Goal: Task Accomplishment & Management: Complete application form

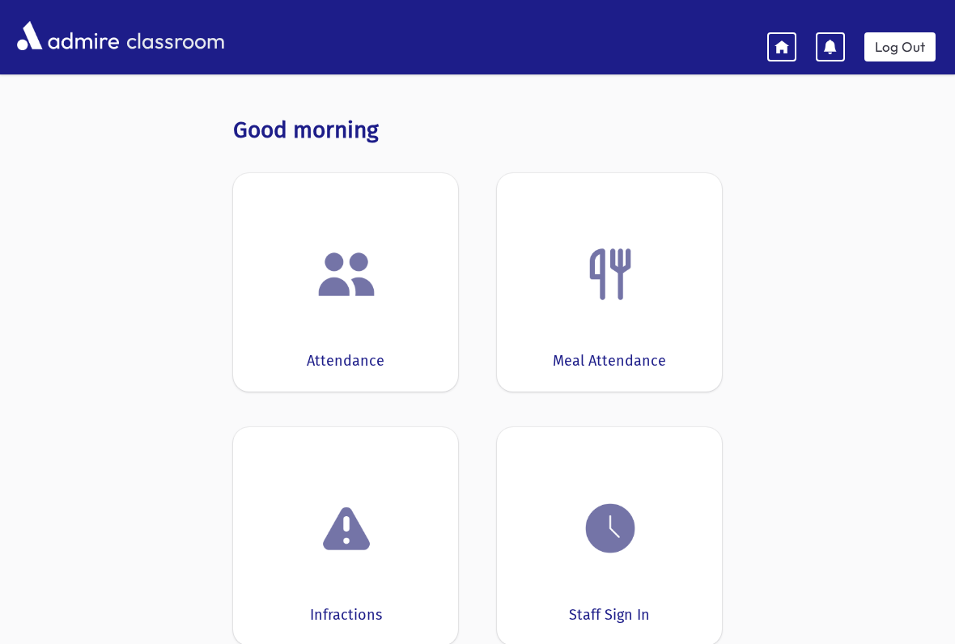
click at [400, 337] on div "Attendance" at bounding box center [345, 282] width 225 height 218
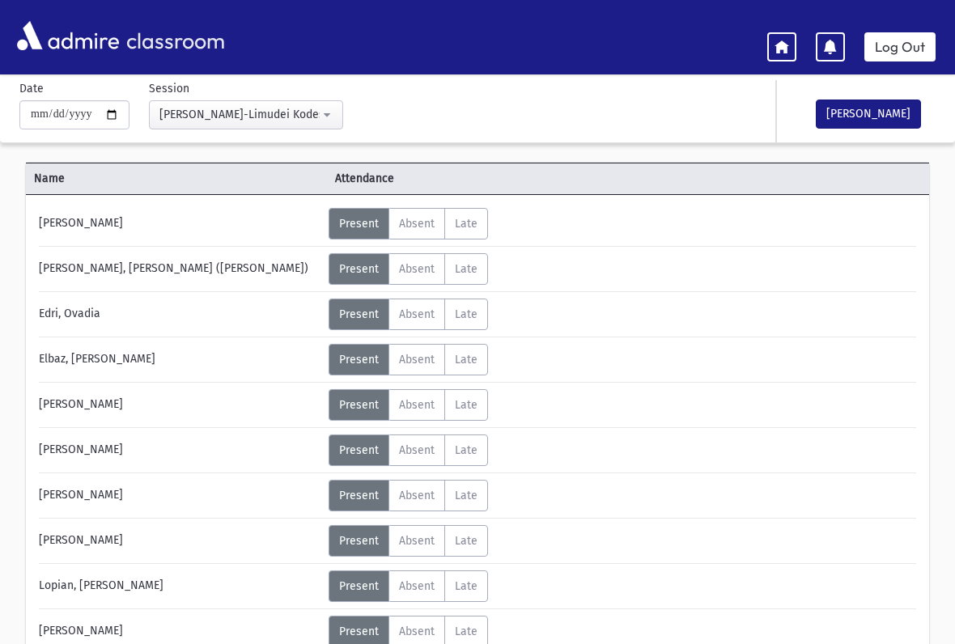
scroll to position [52, 0]
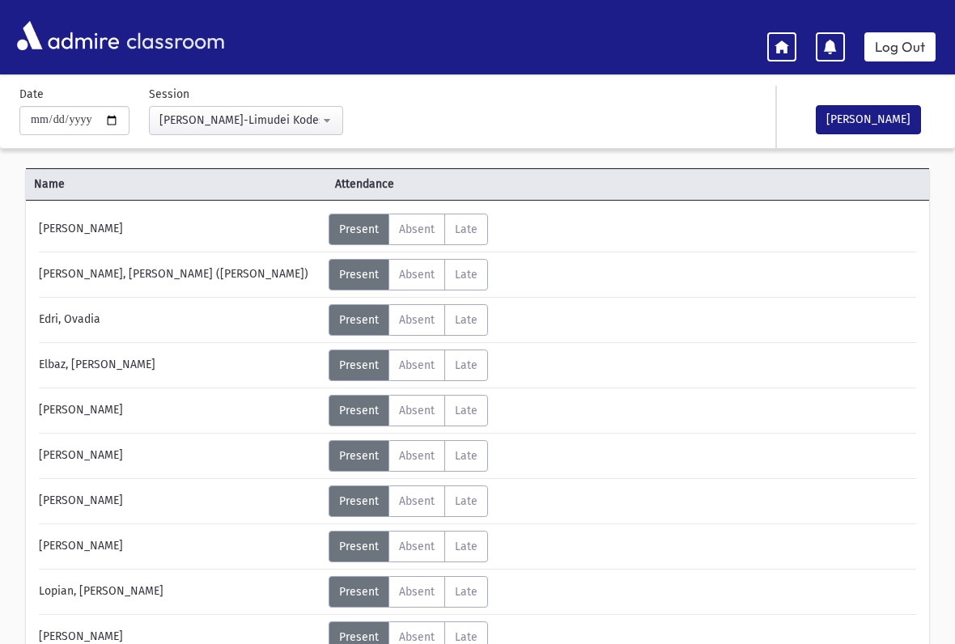
click at [368, 235] on span "Present" at bounding box center [359, 229] width 40 height 14
click at [356, 230] on span "Present" at bounding box center [359, 229] width 40 height 14
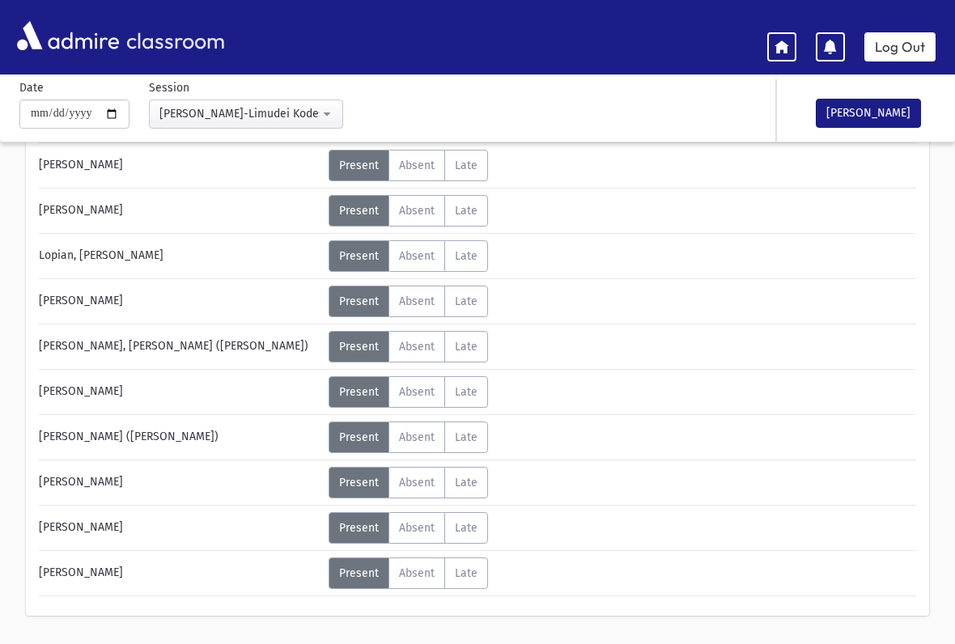
scroll to position [432, 0]
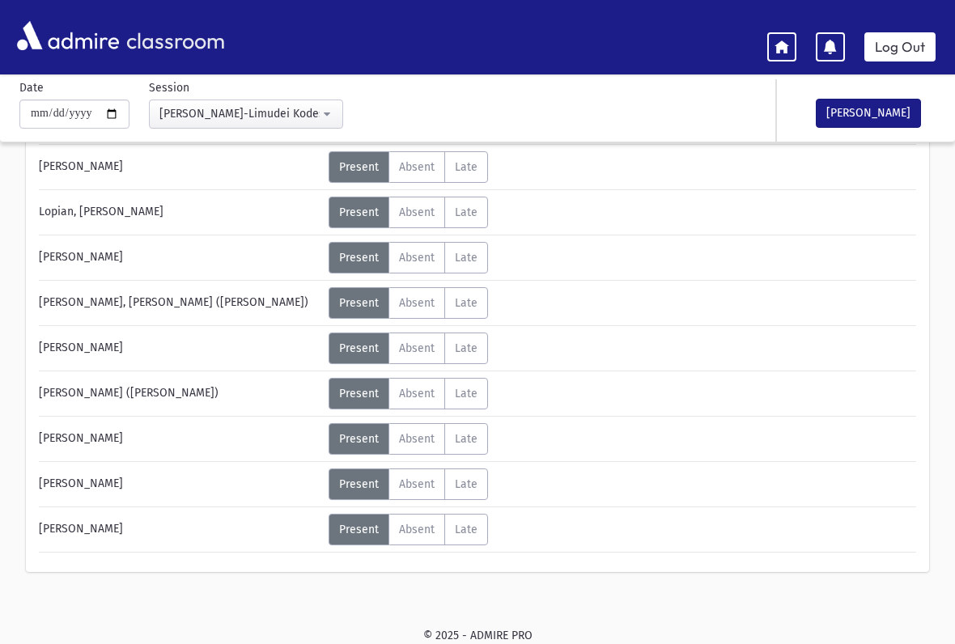
click at [472, 528] on span "Late" at bounding box center [466, 530] width 23 height 14
click at [566, 531] on span "Unexcused" at bounding box center [538, 536] width 63 height 17
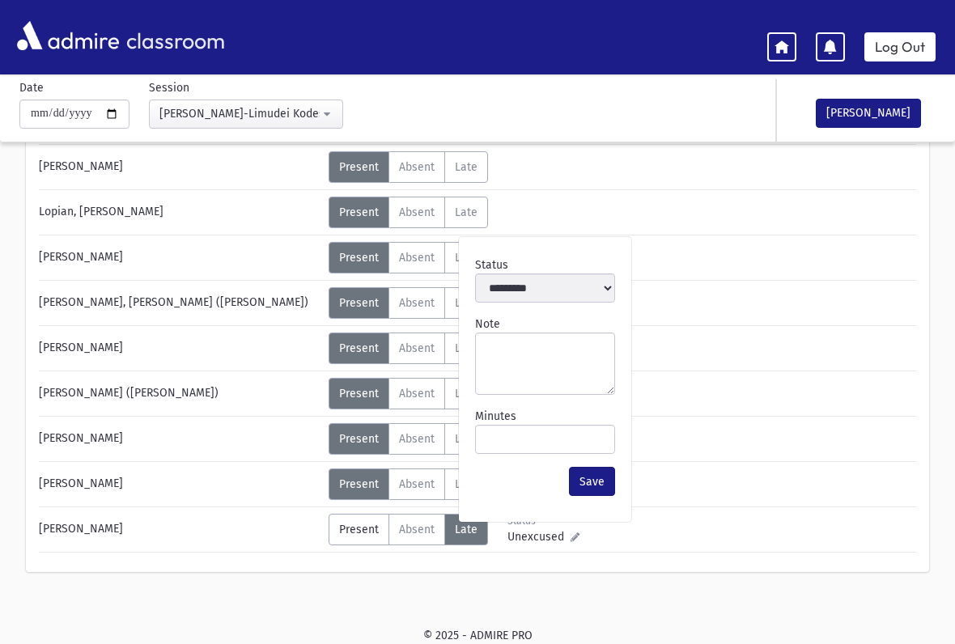
click at [693, 396] on div "Status Unexcused Admin: Present P Absent A L" at bounding box center [620, 394] width 584 height 32
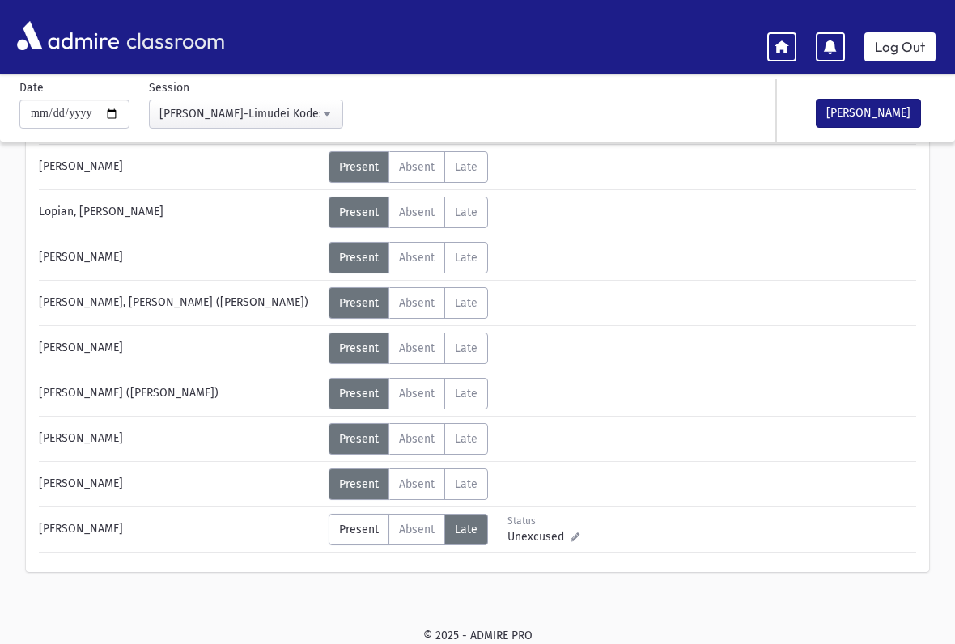
click at [362, 526] on span "Present" at bounding box center [359, 530] width 40 height 14
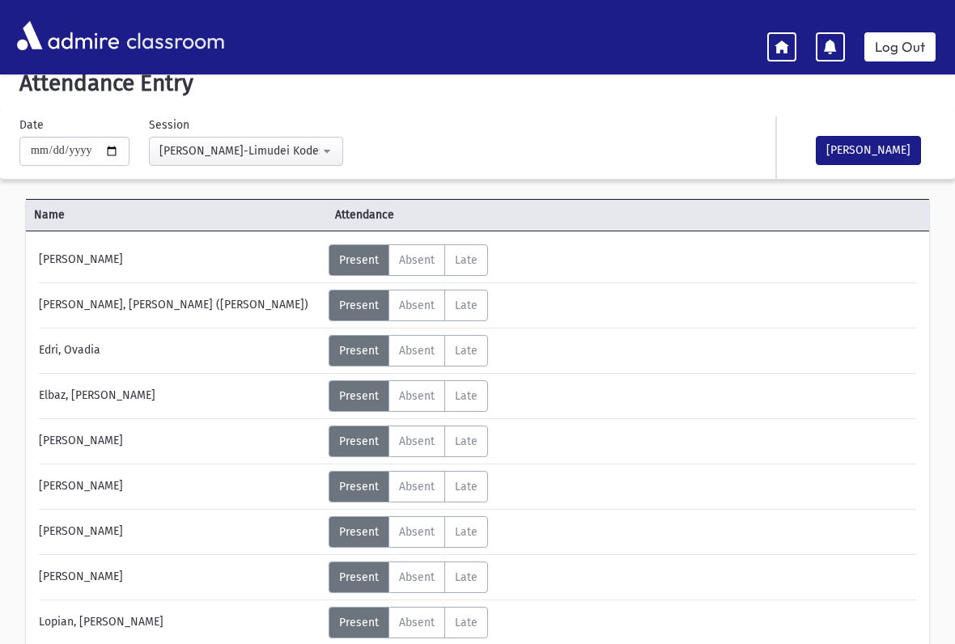
scroll to position [0, 0]
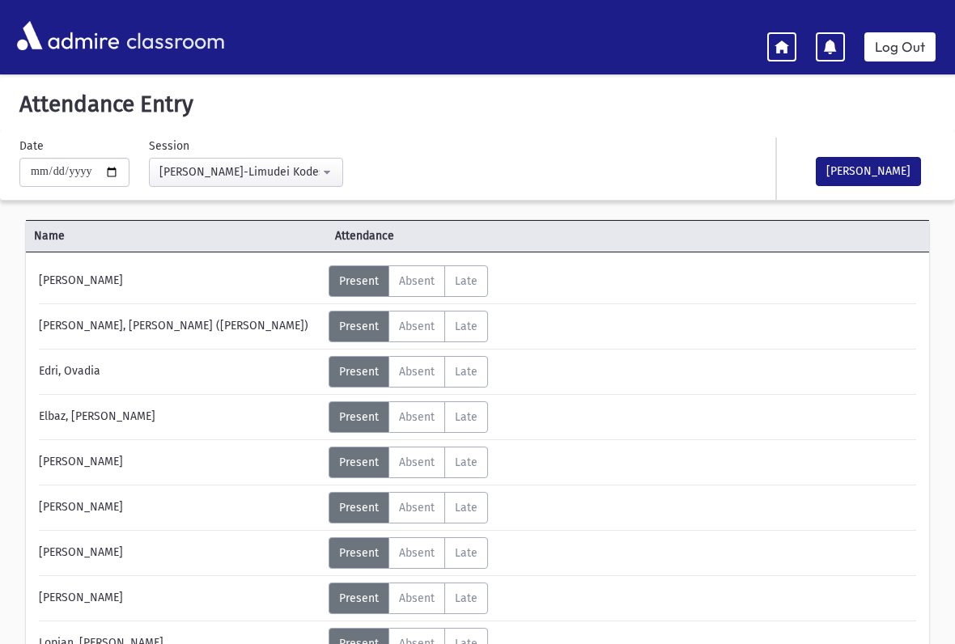
click at [417, 468] on span "Absent" at bounding box center [417, 462] width 36 height 14
click at [363, 464] on span "Present" at bounding box center [359, 462] width 40 height 14
click at [419, 461] on span "Absent" at bounding box center [417, 462] width 36 height 14
click at [548, 470] on span "Unexcused" at bounding box center [538, 469] width 63 height 17
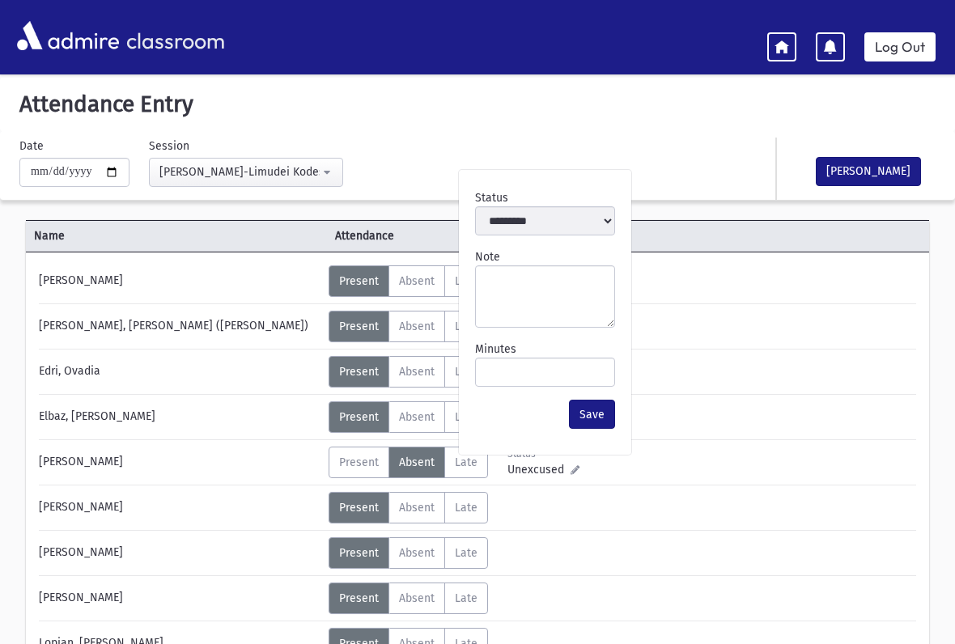
click at [710, 434] on div "[PERSON_NAME] Status Unexcused Admin: Present P Absent A Late L Status Unexcuse…" at bounding box center [477, 624] width 877 height 718
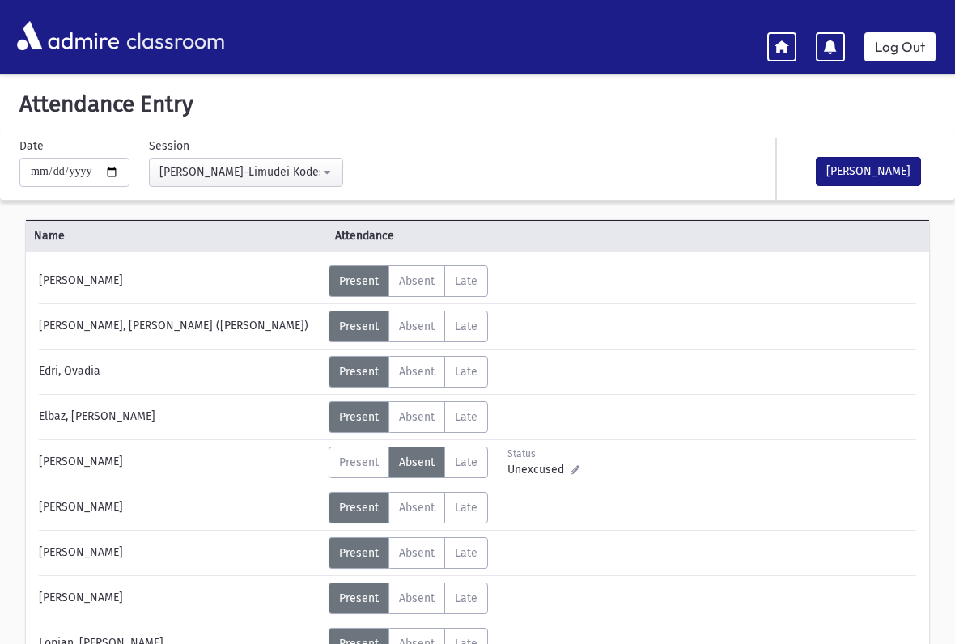
click at [354, 454] on label "Present P" at bounding box center [358, 463] width 61 height 32
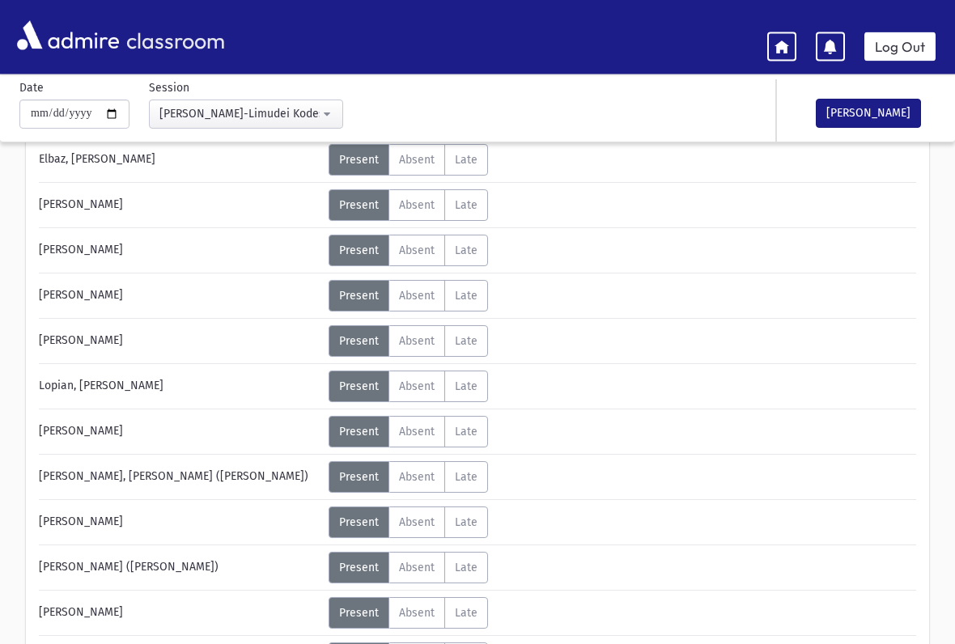
scroll to position [255, 0]
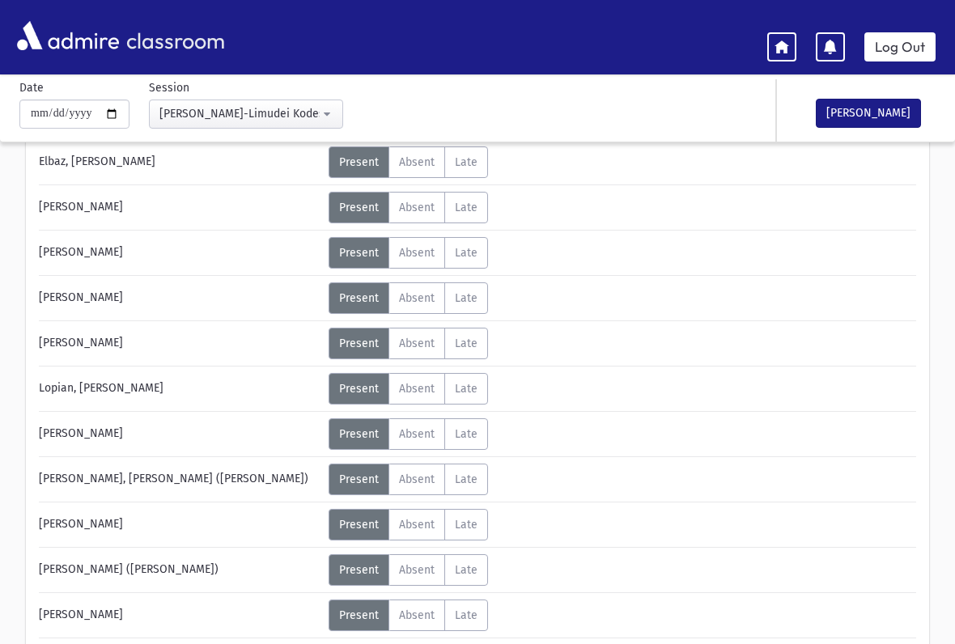
click at [413, 205] on span "Absent" at bounding box center [417, 208] width 36 height 14
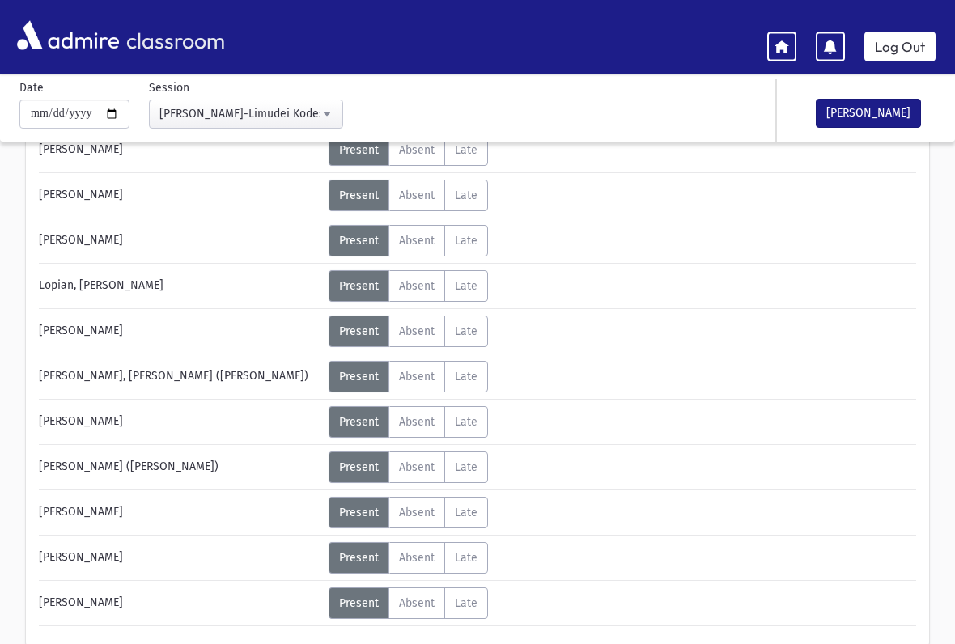
scroll to position [358, 0]
click at [422, 198] on span "Absent" at bounding box center [417, 196] width 36 height 14
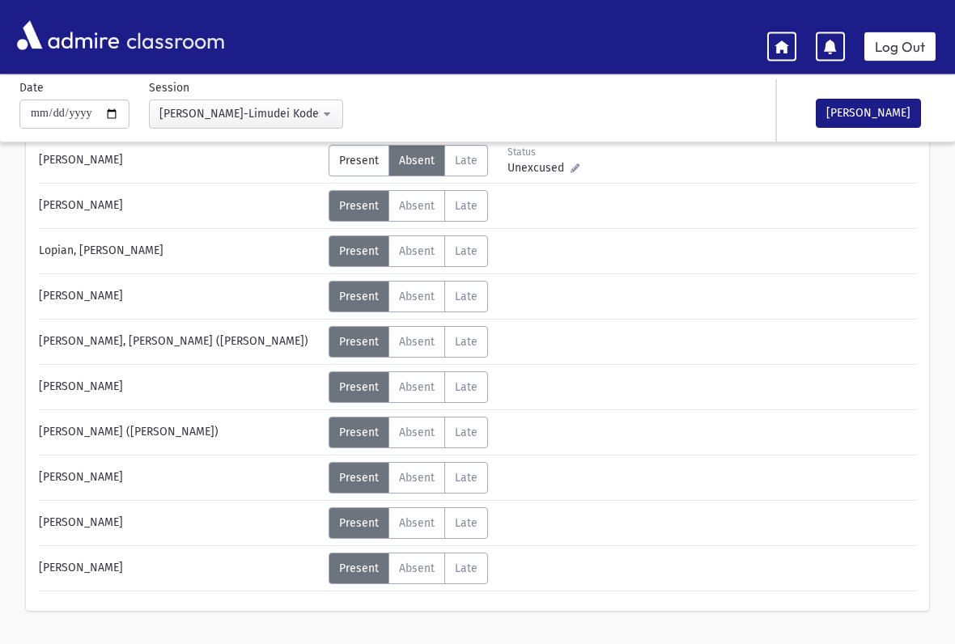
scroll to position [392, 0]
click at [417, 257] on span "Absent" at bounding box center [417, 251] width 36 height 14
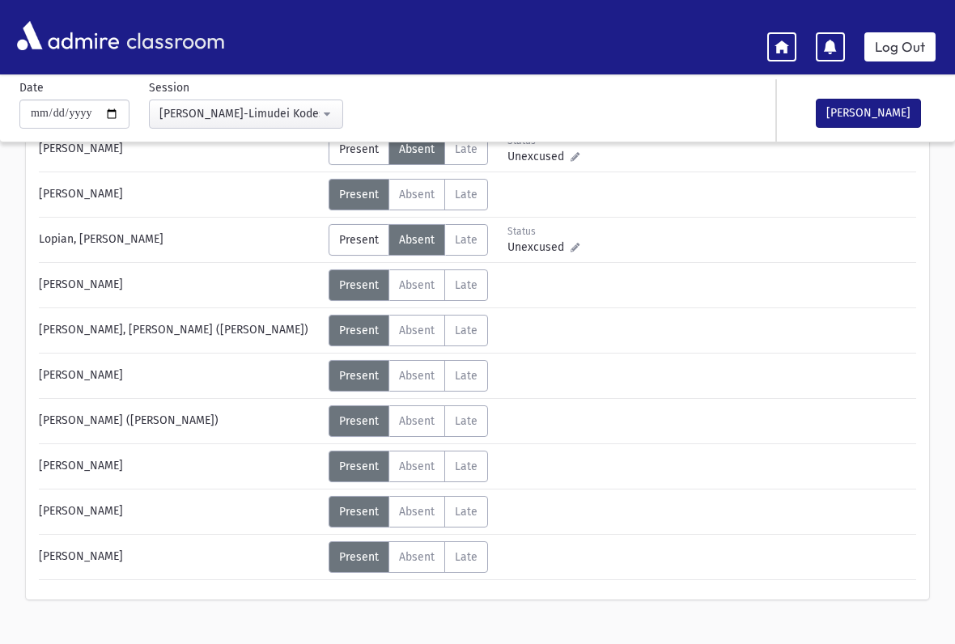
scroll to position [432, 0]
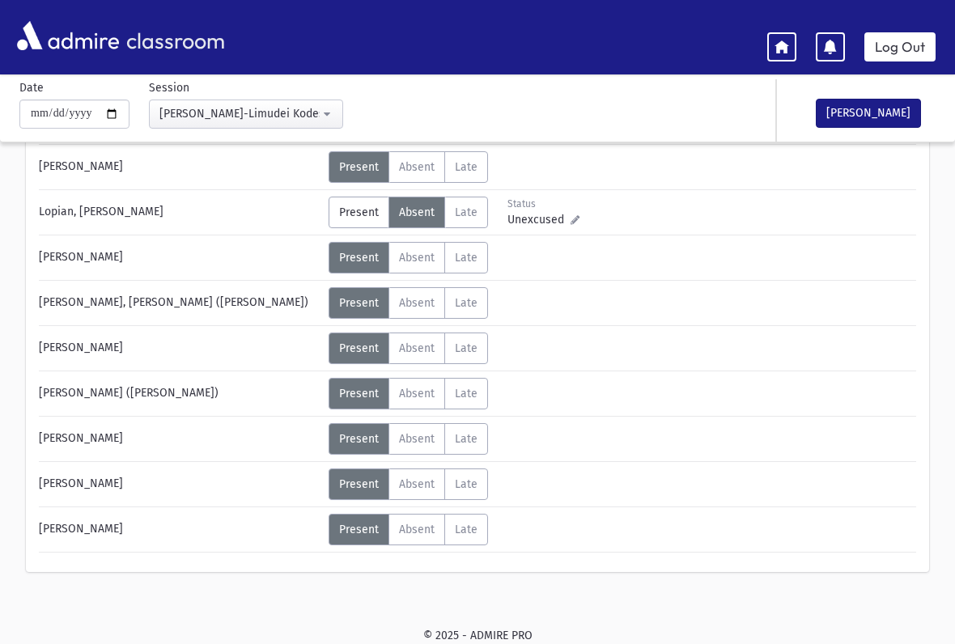
click at [885, 118] on button "[PERSON_NAME]" at bounding box center [868, 113] width 105 height 29
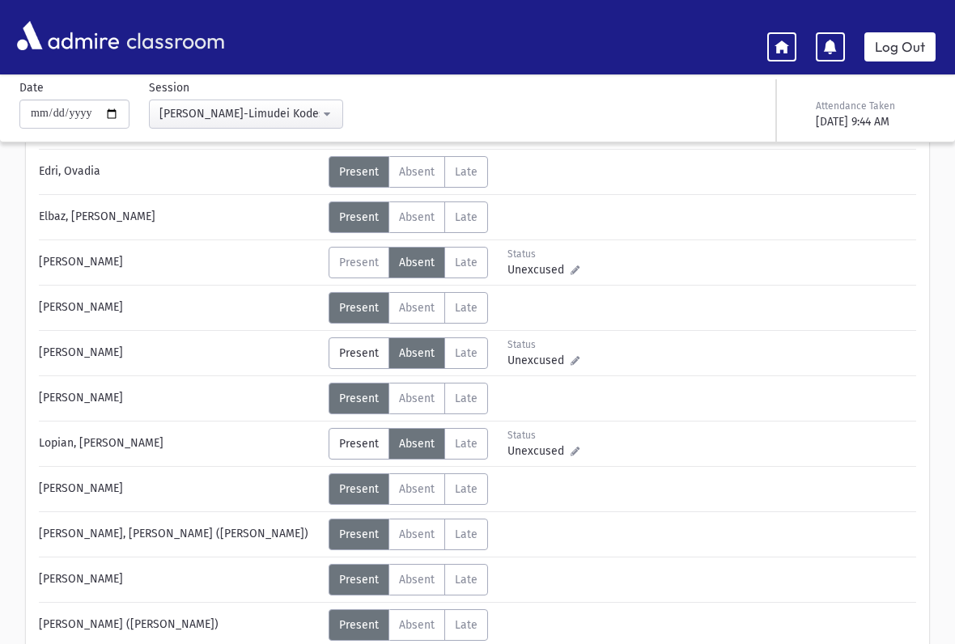
scroll to position [0, 0]
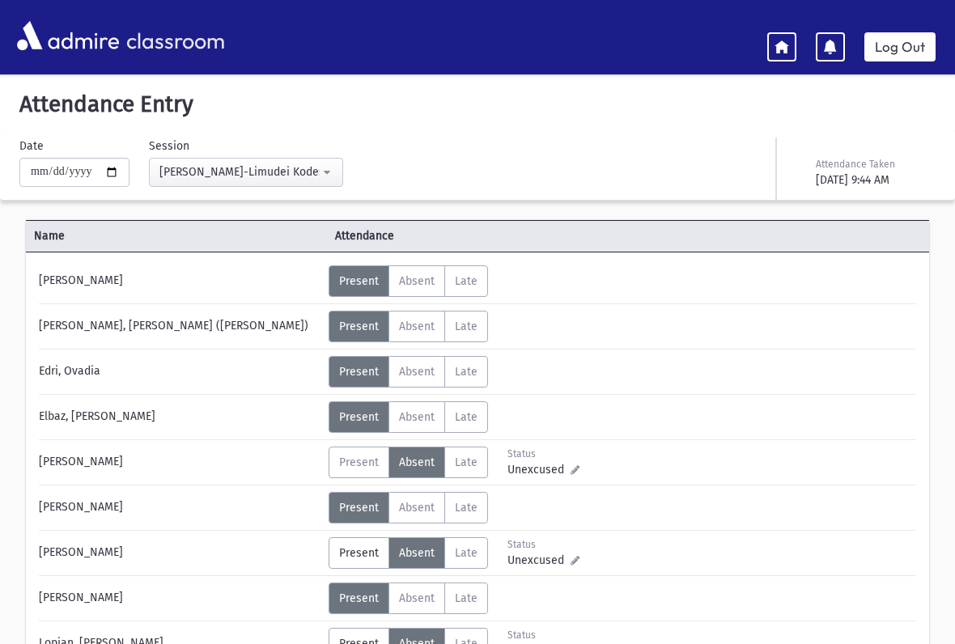
click at [911, 39] on link "Log Out" at bounding box center [899, 46] width 71 height 29
